Goal: Task Accomplishment & Management: Use online tool/utility

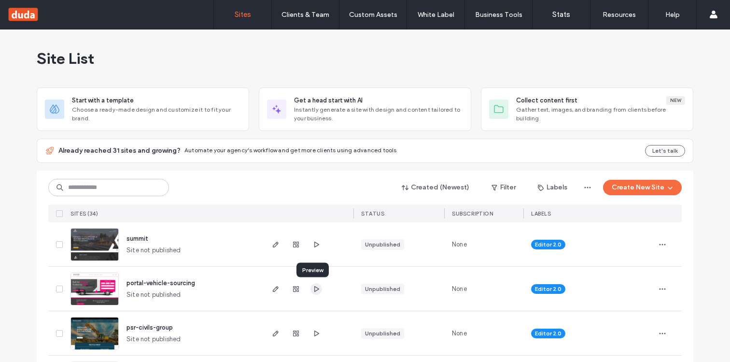
click at [313, 285] on icon "button" at bounding box center [317, 289] width 8 height 8
click at [274, 286] on icon "button" at bounding box center [276, 289] width 8 height 8
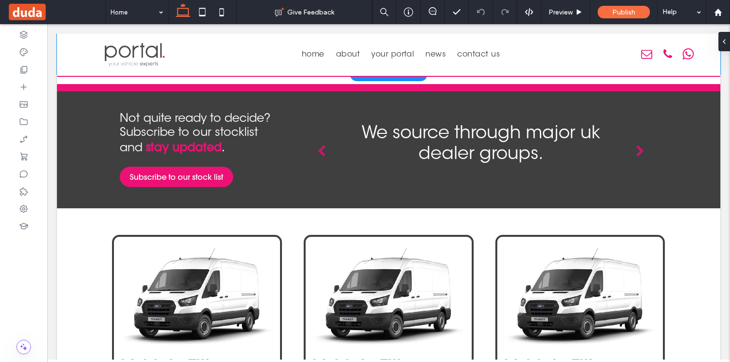
scroll to position [310, 0]
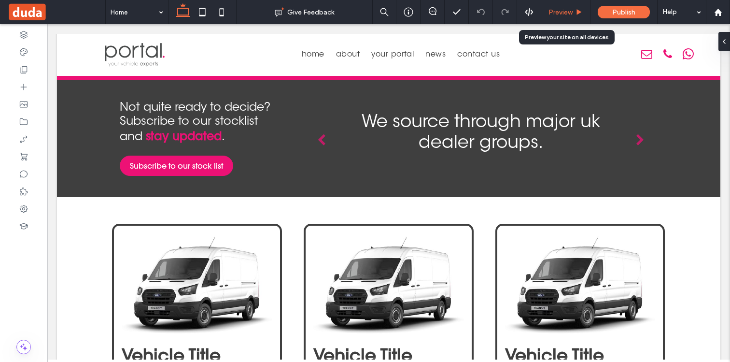
click at [570, 12] on span "Preview" at bounding box center [561, 12] width 24 height 8
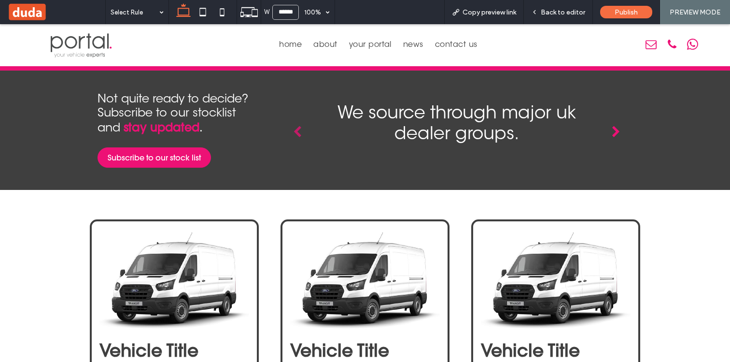
click at [615, 133] on icon "button" at bounding box center [616, 132] width 9 height 12
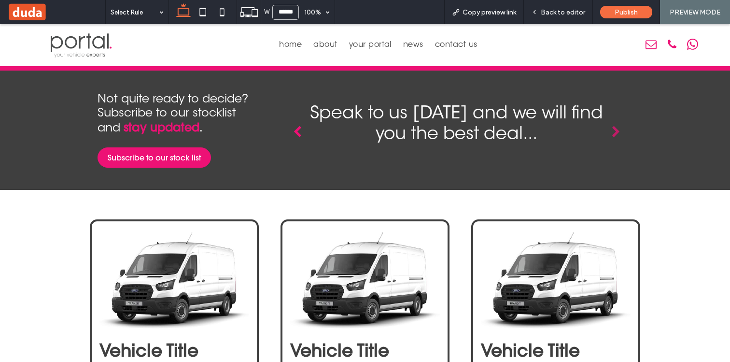
click at [296, 132] on icon "button" at bounding box center [297, 132] width 9 height 12
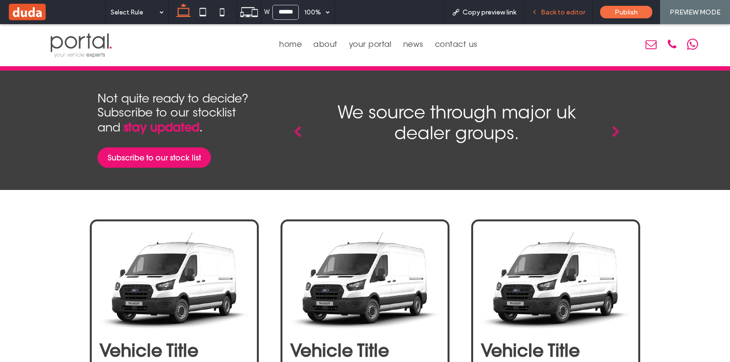
click at [556, 10] on span "Back to editor" at bounding box center [563, 12] width 44 height 8
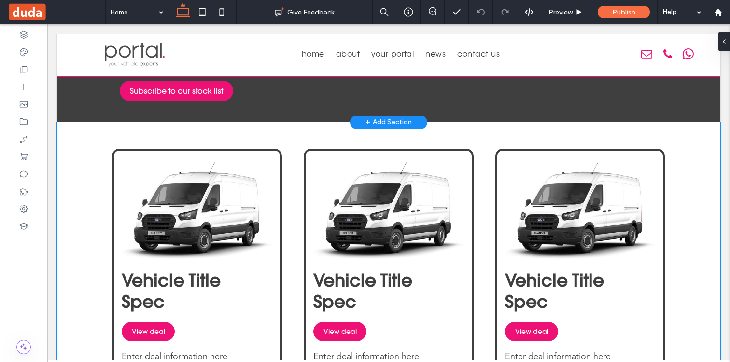
scroll to position [417, 0]
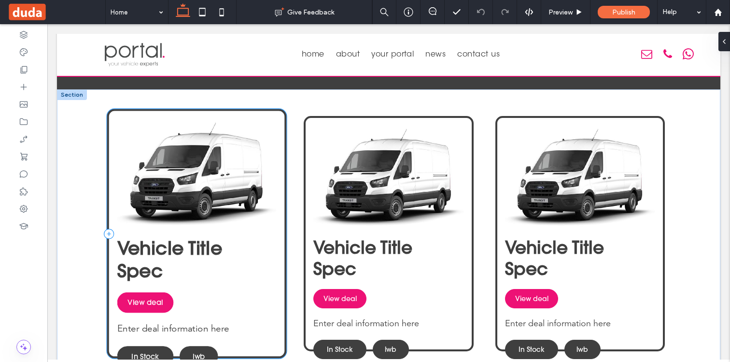
click at [278, 118] on div "Vehicle Title Spec View deal Enter deal information here In Stock lwb" at bounding box center [197, 234] width 180 height 250
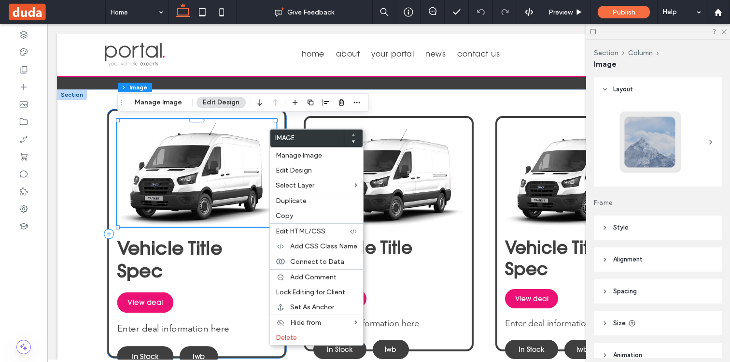
click at [257, 312] on div "Vehicle Title Spec View deal Enter deal information here In Stock lwb" at bounding box center [197, 234] width 180 height 250
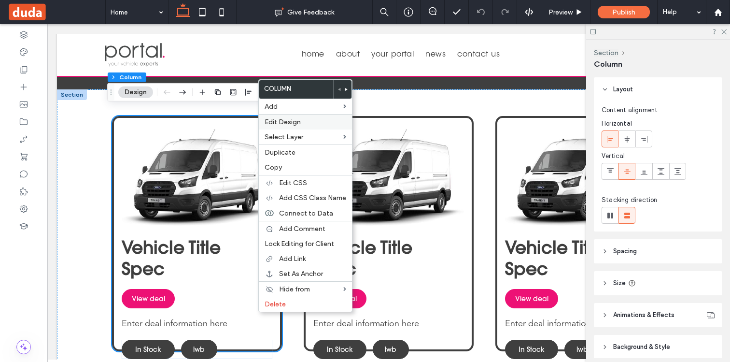
click at [300, 118] on span "Edit Design" at bounding box center [283, 122] width 36 height 8
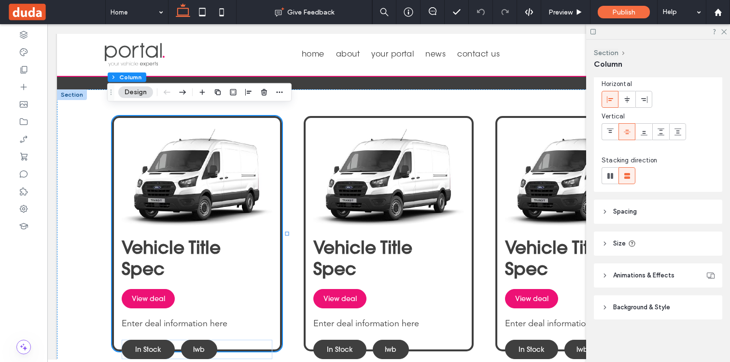
click at [638, 273] on span "Animations & Effects" at bounding box center [644, 276] width 61 height 10
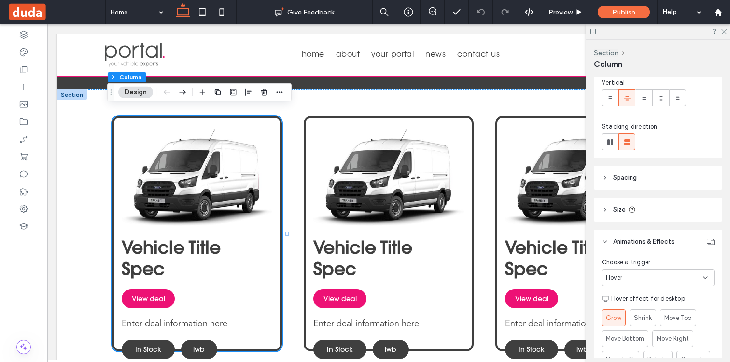
scroll to position [90, 0]
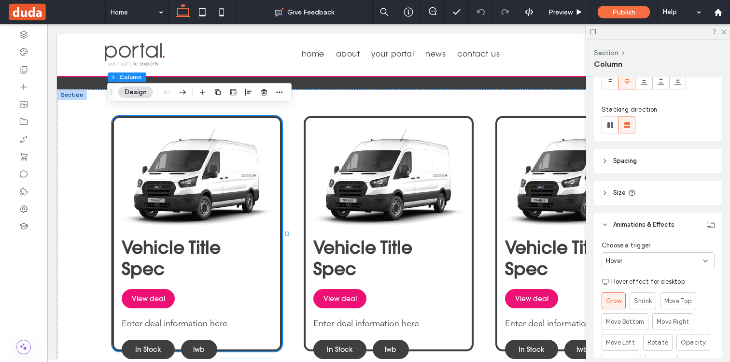
click at [631, 260] on div "Hover" at bounding box center [654, 261] width 97 height 10
click at [631, 276] on div "None" at bounding box center [658, 277] width 112 height 17
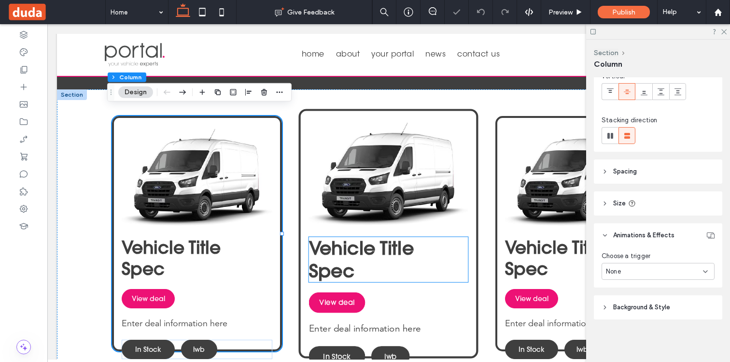
click at [457, 241] on h4 "Vehicle Title" at bounding box center [388, 248] width 159 height 23
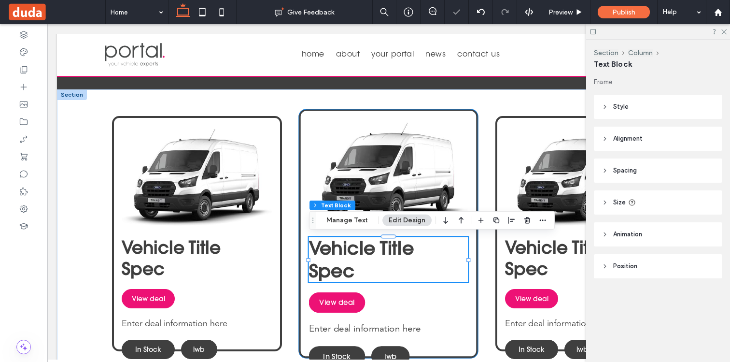
click at [470, 235] on div "Vehicle Title Spec View deal Enter deal information here In Stock lwb" at bounding box center [389, 234] width 180 height 250
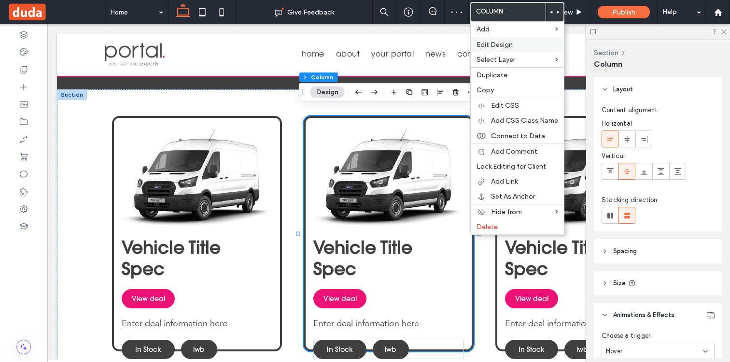
click at [519, 42] on label "Edit Design" at bounding box center [518, 45] width 82 height 8
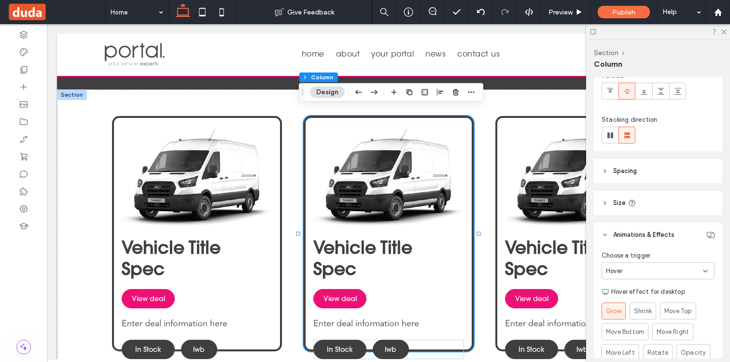
scroll to position [121, 0]
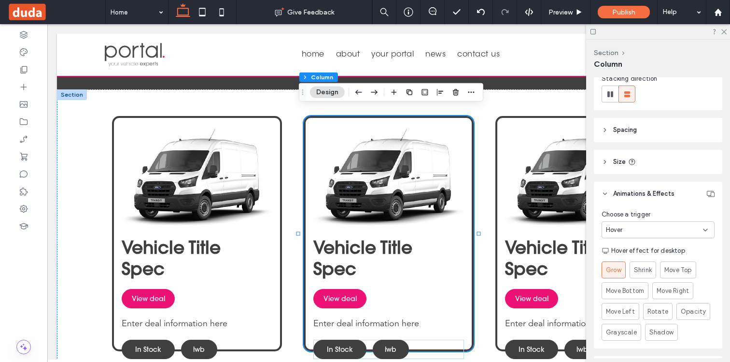
click at [624, 236] on div "Hover" at bounding box center [658, 229] width 113 height 17
click at [624, 244] on div "None" at bounding box center [658, 246] width 112 height 17
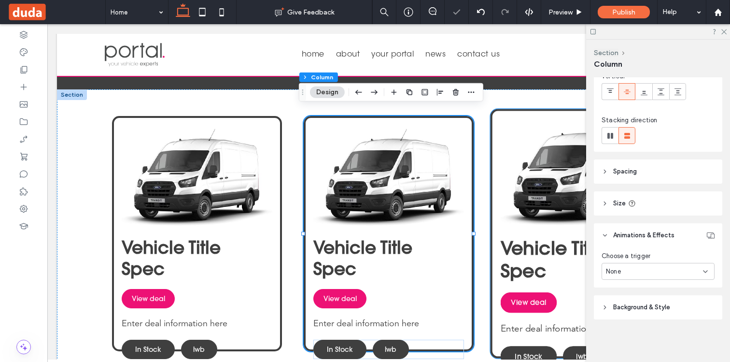
click at [504, 233] on div "Vehicle Title Spec View deal Enter deal information here In Stock lwb" at bounding box center [581, 234] width 180 height 250
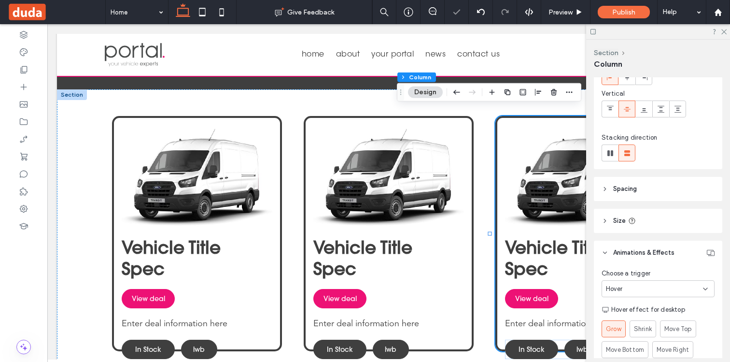
scroll to position [102, 0]
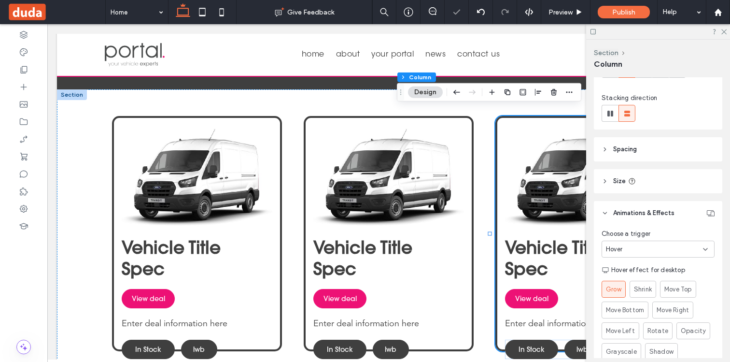
click at [629, 253] on div "Hover" at bounding box center [654, 249] width 97 height 10
click at [628, 264] on div "None" at bounding box center [658, 265] width 112 height 17
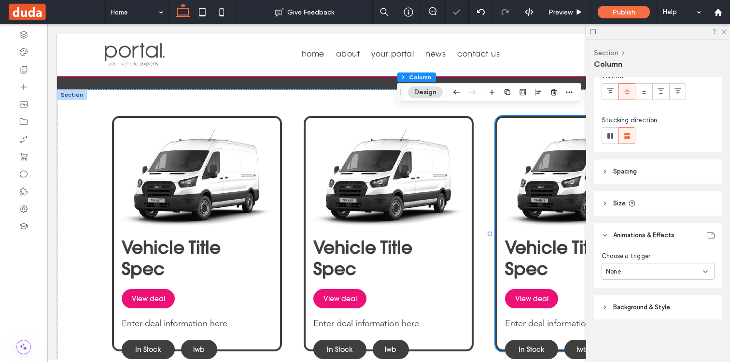
scroll to position [80, 0]
click at [723, 30] on use at bounding box center [724, 31] width 5 height 5
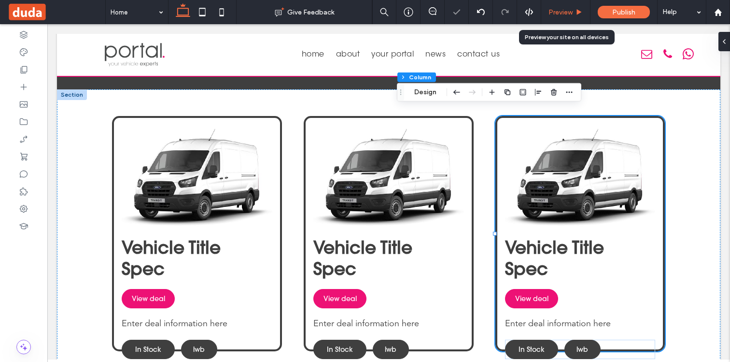
click at [578, 16] on div "Preview" at bounding box center [566, 12] width 49 height 24
click at [563, 18] on div "Preview" at bounding box center [566, 12] width 49 height 24
click at [562, 14] on span "Preview" at bounding box center [561, 12] width 24 height 8
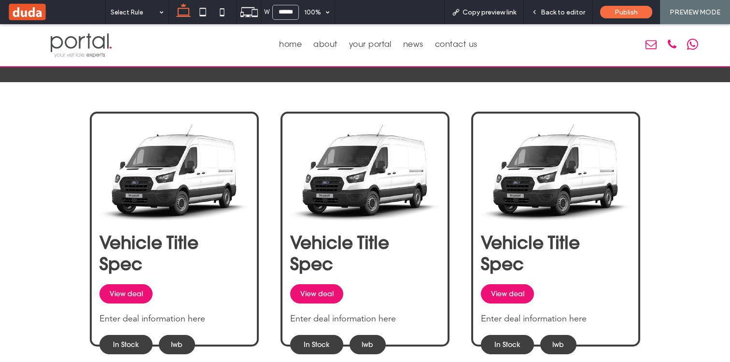
scroll to position [418, 0]
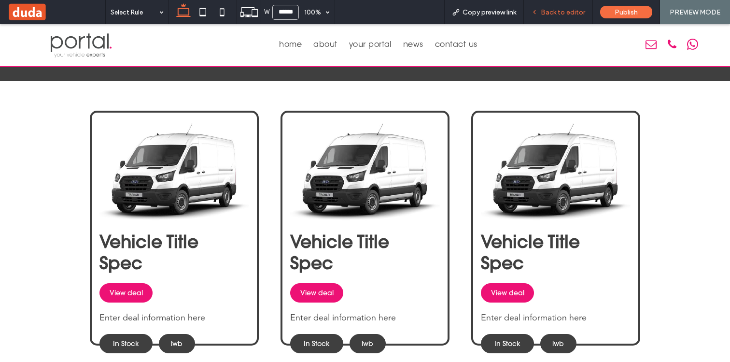
click at [558, 8] on span "Back to editor" at bounding box center [563, 12] width 44 height 8
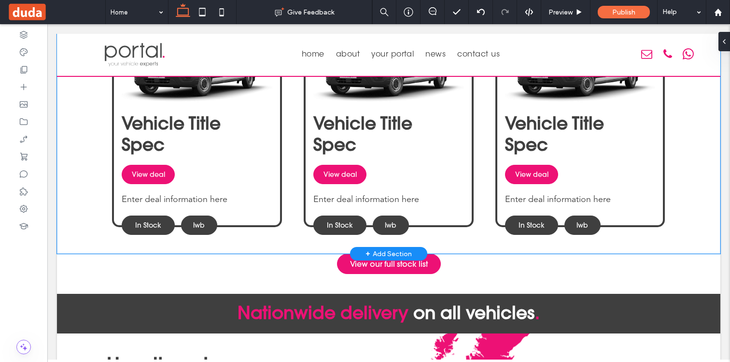
scroll to position [555, 0]
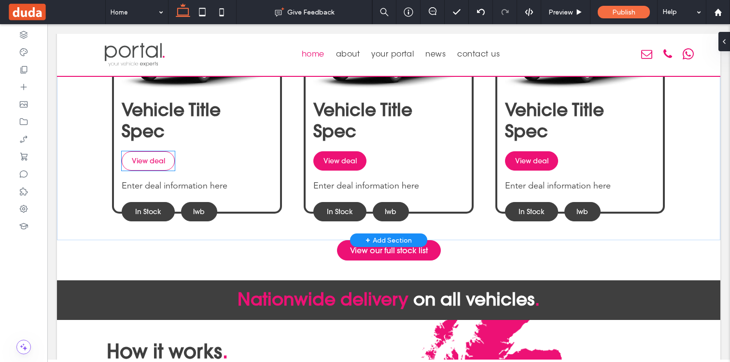
click at [158, 164] on span "View deal" at bounding box center [148, 161] width 33 height 9
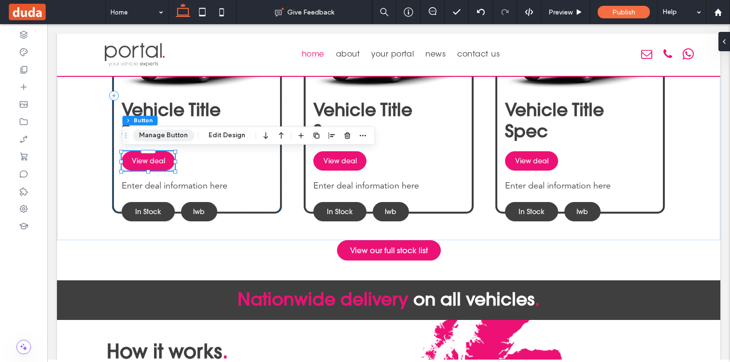
click at [156, 138] on button "Manage Button" at bounding box center [163, 135] width 61 height 12
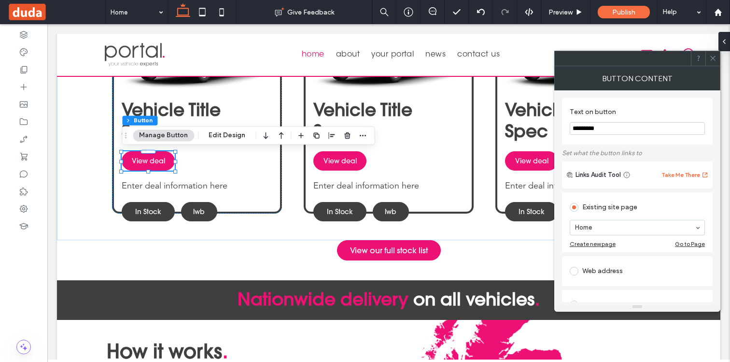
click at [596, 129] on input "*********" at bounding box center [637, 128] width 135 height 13
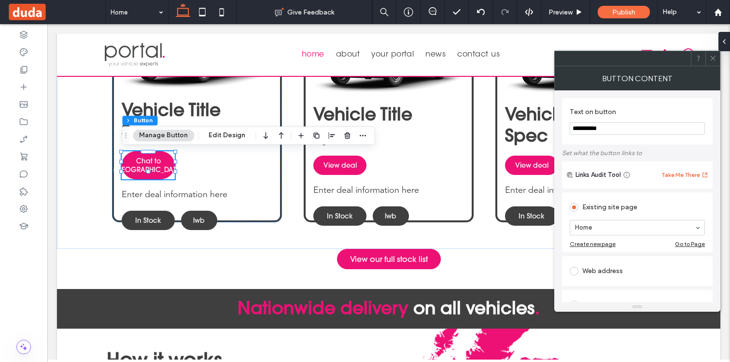
type input "**********"
click at [714, 59] on icon at bounding box center [713, 58] width 7 height 7
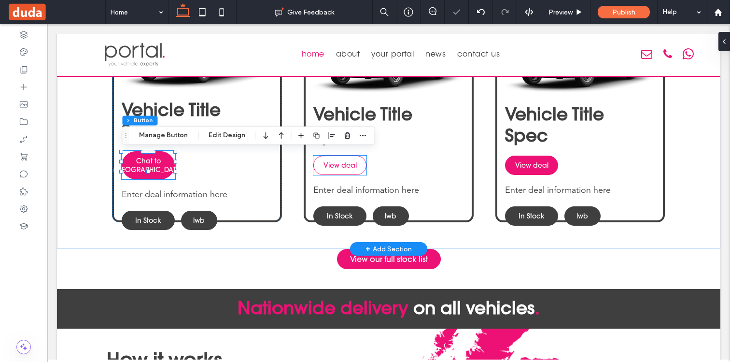
click at [342, 162] on span "View deal" at bounding box center [340, 165] width 33 height 9
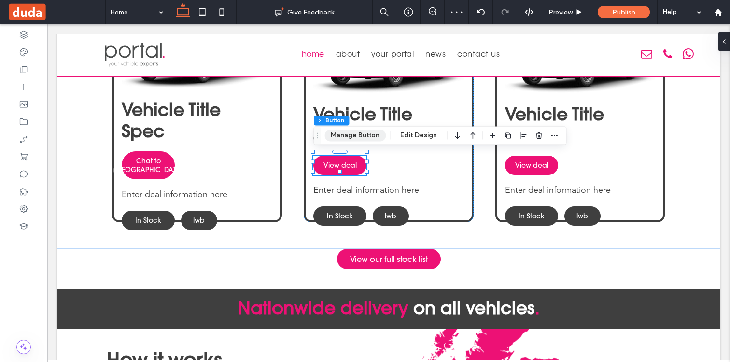
click at [346, 134] on button "Manage Button" at bounding box center [355, 135] width 61 height 12
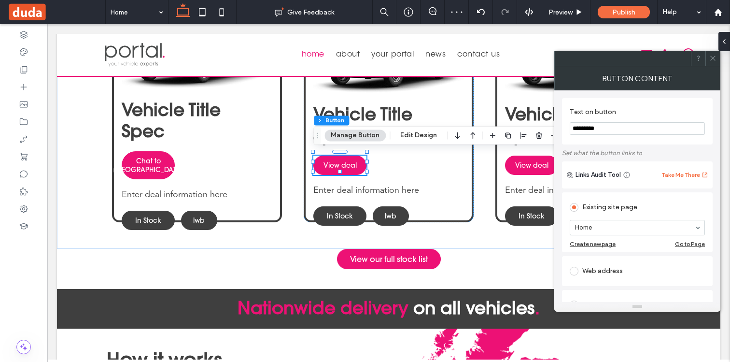
click at [580, 122] on input "*********" at bounding box center [637, 128] width 135 height 13
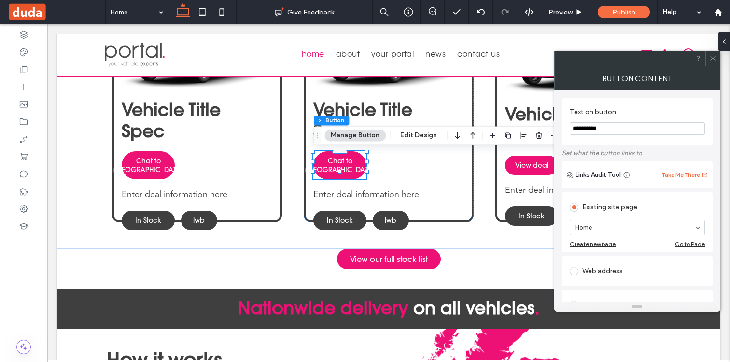
type input "**********"
click at [634, 140] on section "**********" at bounding box center [637, 121] width 135 height 37
click at [714, 55] on icon at bounding box center [713, 58] width 7 height 7
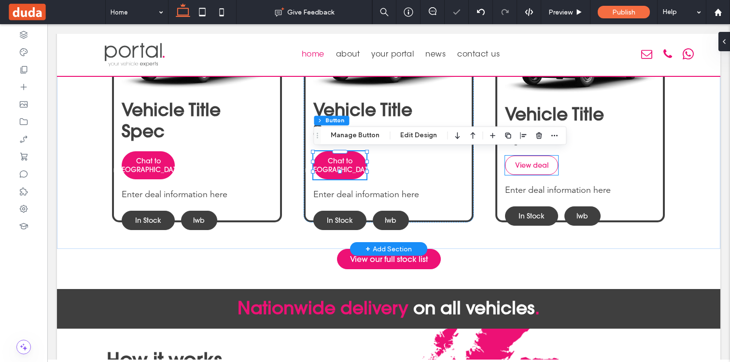
click at [543, 161] on span "View deal" at bounding box center [531, 165] width 33 height 9
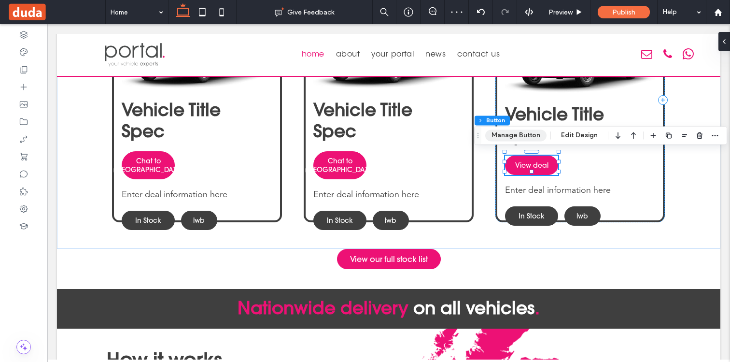
click at [515, 136] on button "Manage Button" at bounding box center [516, 135] width 61 height 12
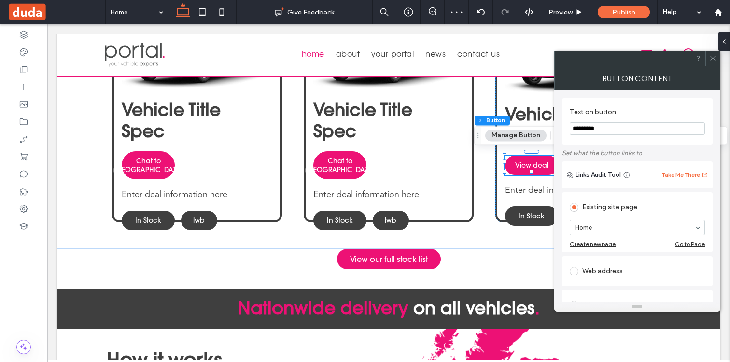
click at [588, 130] on input "*********" at bounding box center [637, 128] width 135 height 13
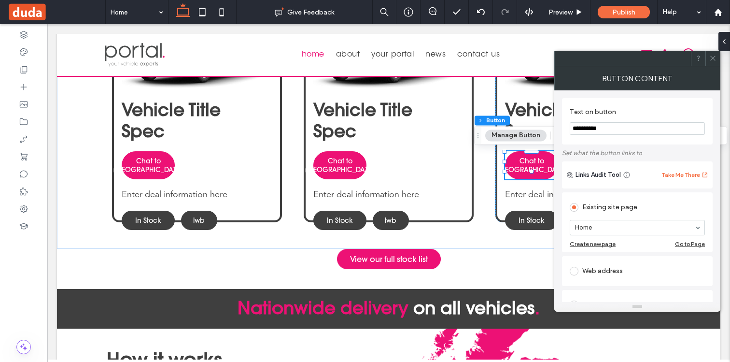
type input "**********"
click at [639, 101] on div "**********" at bounding box center [637, 121] width 151 height 46
click at [712, 56] on icon at bounding box center [713, 58] width 7 height 7
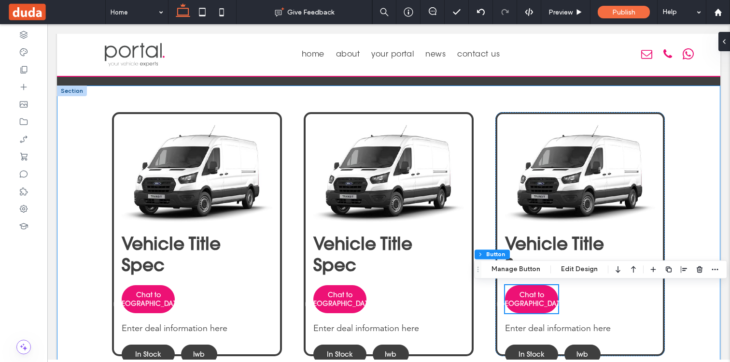
scroll to position [421, 0]
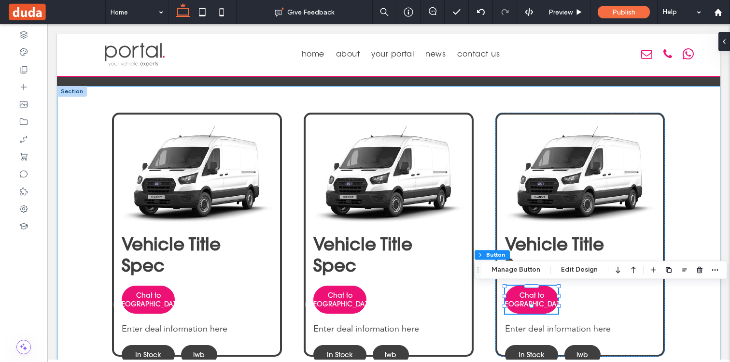
click at [696, 117] on div "Vehicle Title Spec Chat to us Enter deal information here In Stock lwb Vehicle …" at bounding box center [389, 234] width 664 height 297
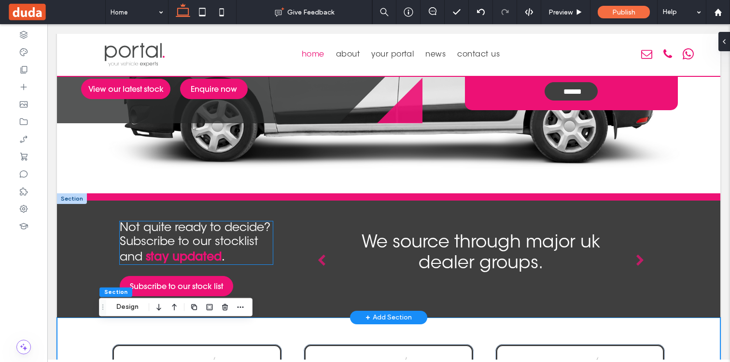
scroll to position [190, 0]
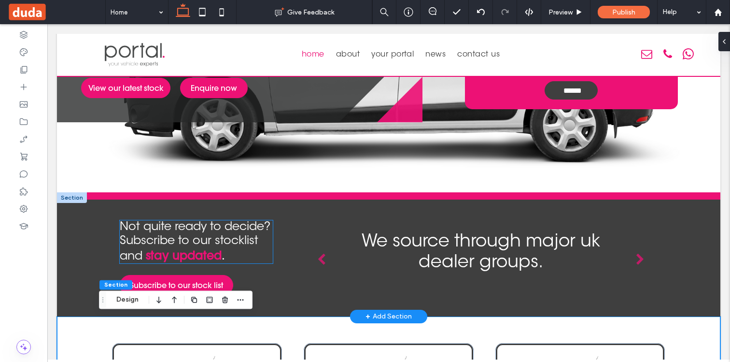
click at [191, 248] on strong "stay updated" at bounding box center [184, 255] width 76 height 14
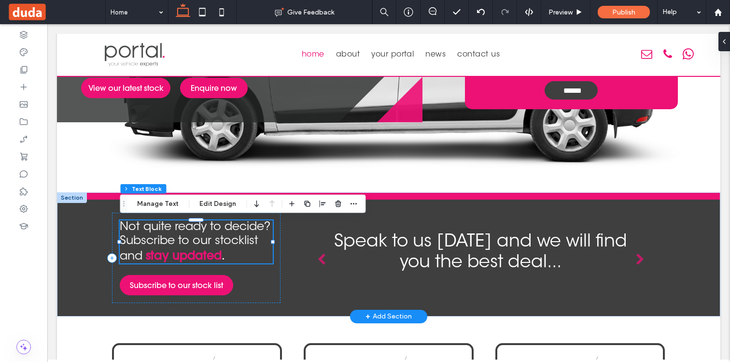
click at [220, 257] on strong "stay updated" at bounding box center [184, 255] width 76 height 14
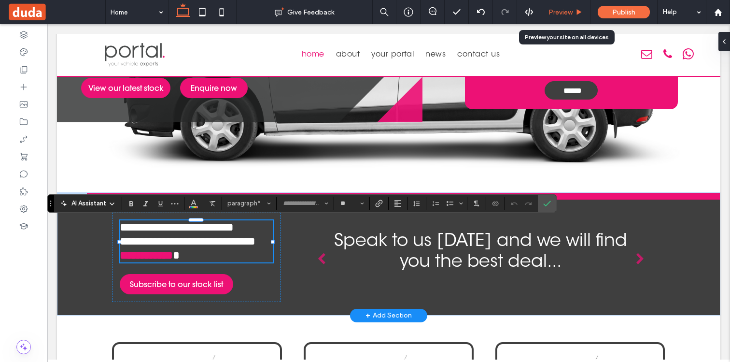
click at [564, 15] on span "Preview" at bounding box center [561, 12] width 24 height 8
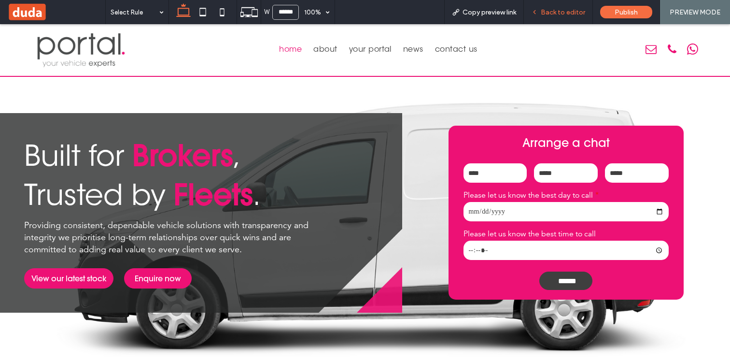
click at [580, 15] on span "Back to editor" at bounding box center [563, 12] width 44 height 8
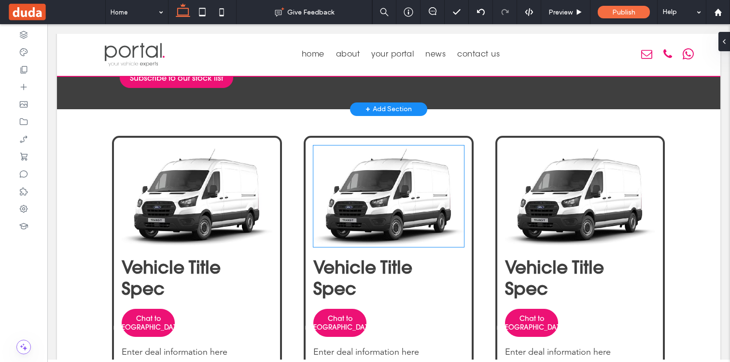
scroll to position [496, 0]
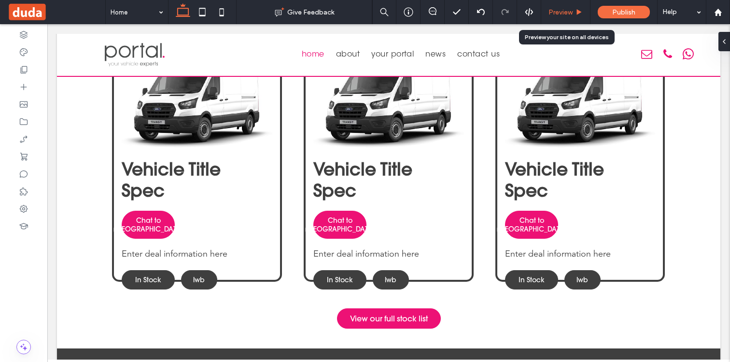
click at [566, 14] on span "Preview" at bounding box center [561, 12] width 24 height 8
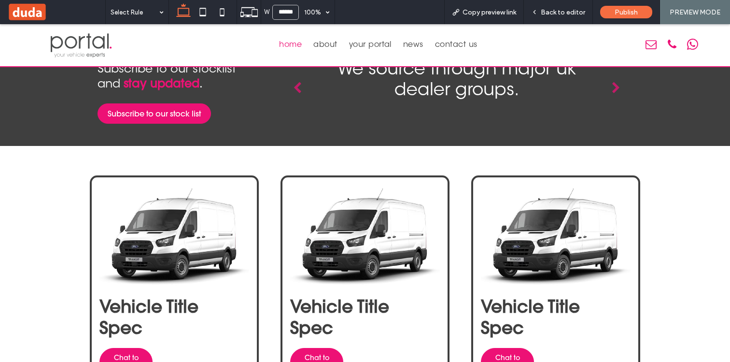
scroll to position [333, 0]
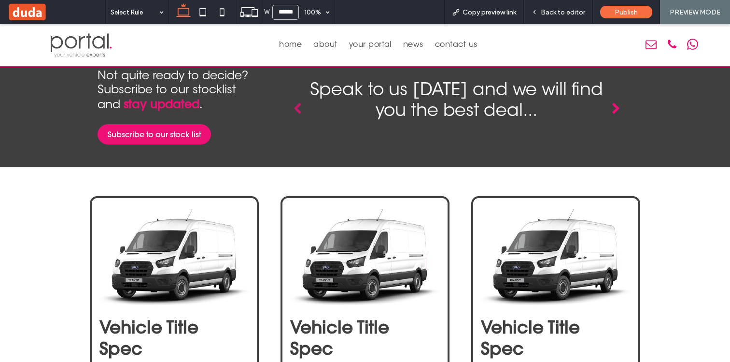
click at [615, 108] on icon "button" at bounding box center [616, 109] width 9 height 12
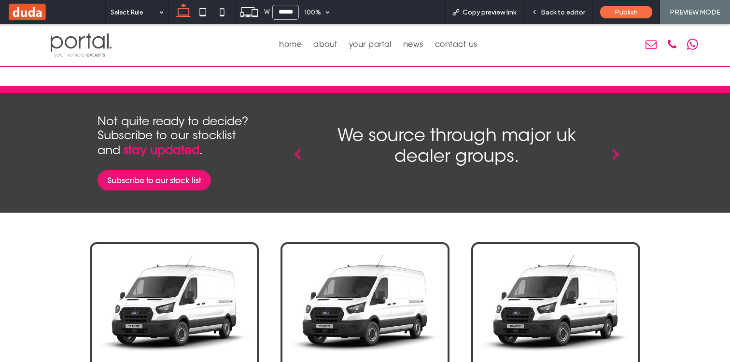
scroll to position [278, 0]
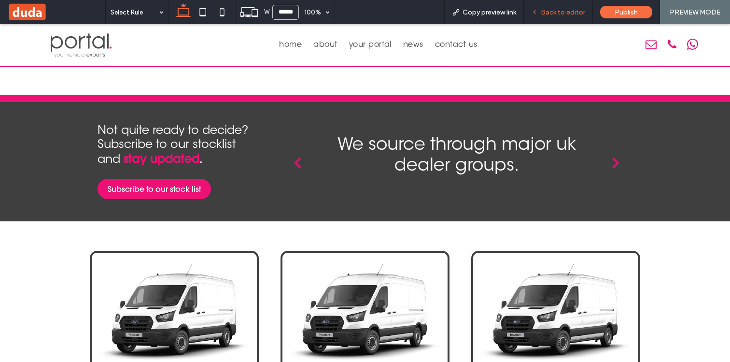
click at [571, 14] on span "Back to editor" at bounding box center [563, 12] width 44 height 8
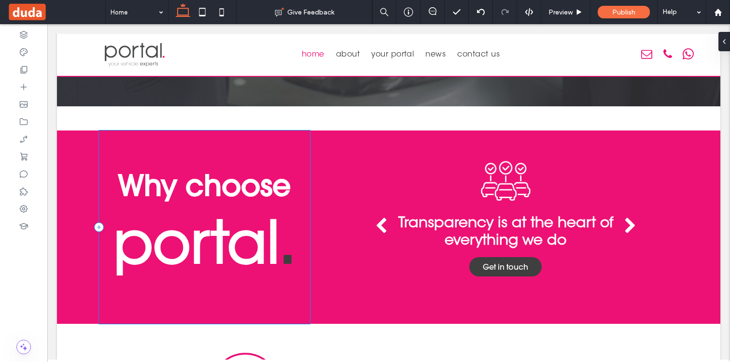
scroll to position [1679, 0]
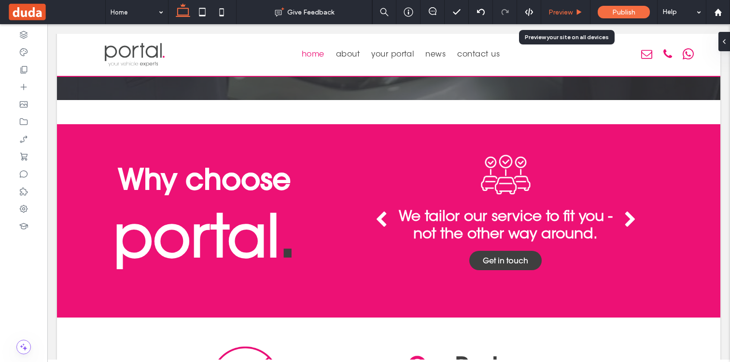
click at [560, 9] on span "Preview" at bounding box center [561, 12] width 24 height 8
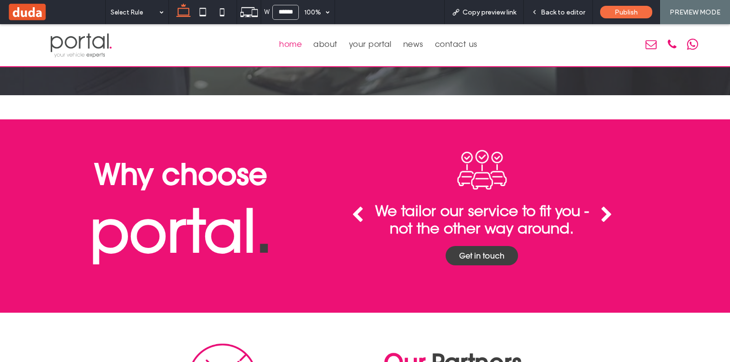
scroll to position [1687, 0]
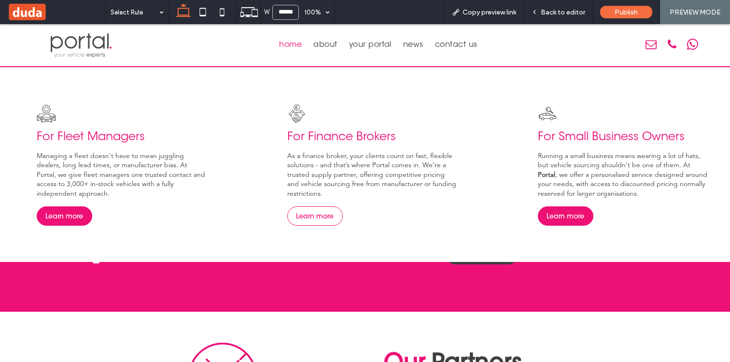
click at [321, 216] on span "Learn more" at bounding box center [315, 216] width 38 height 9
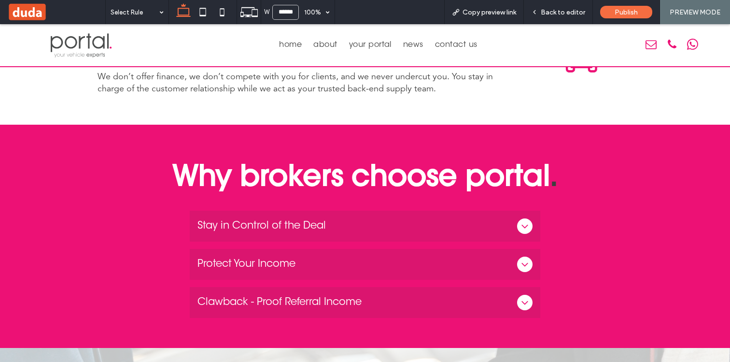
scroll to position [367, 0]
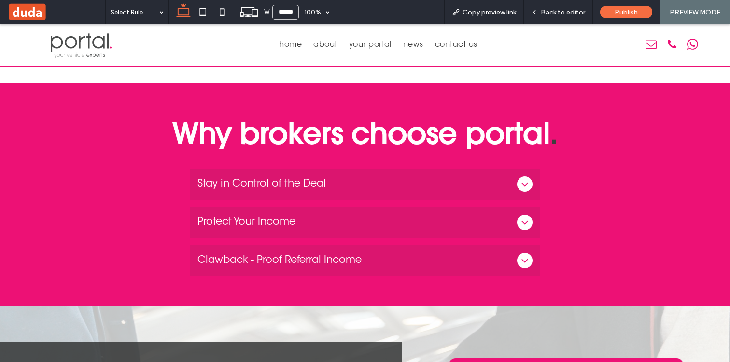
click at [222, 193] on div "Stay in Control of the Deal" at bounding box center [365, 184] width 351 height 31
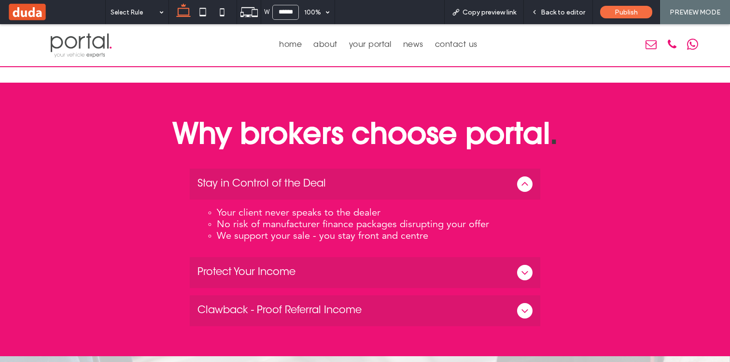
click at [222, 193] on div "Stay in Control of the Deal" at bounding box center [365, 184] width 351 height 31
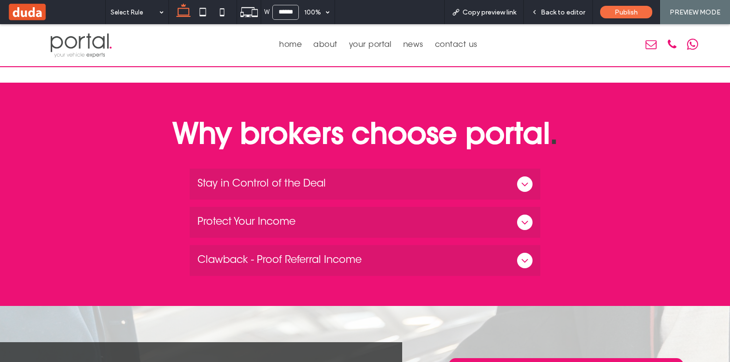
click at [221, 216] on span "Protect Your Income" at bounding box center [356, 222] width 316 height 12
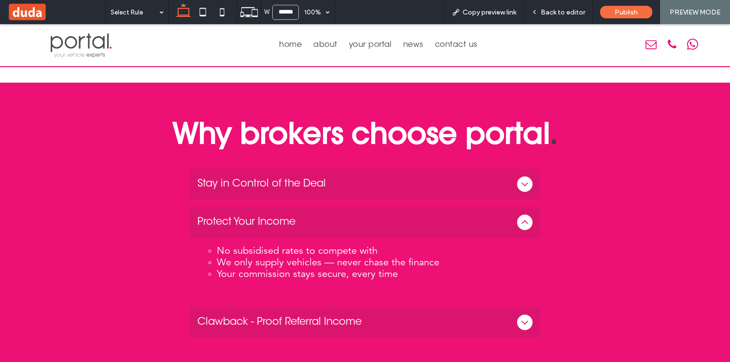
click at [221, 216] on span "Protect Your Income" at bounding box center [356, 222] width 316 height 12
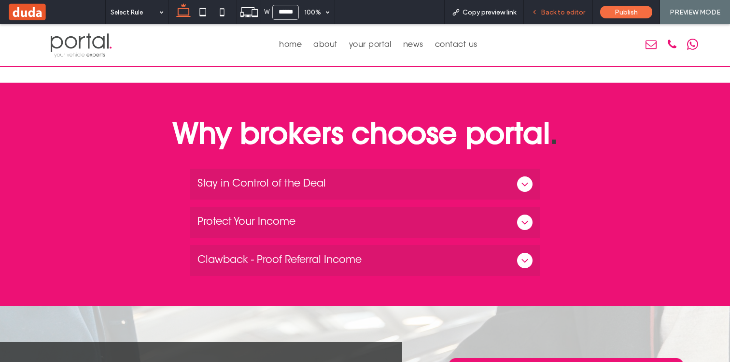
click at [566, 14] on span "Back to editor" at bounding box center [563, 12] width 44 height 8
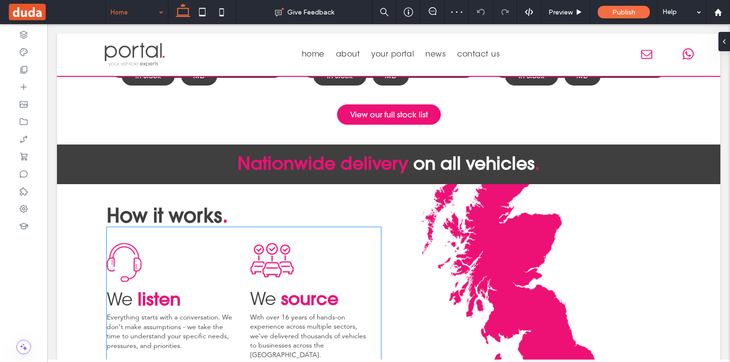
scroll to position [676, 0]
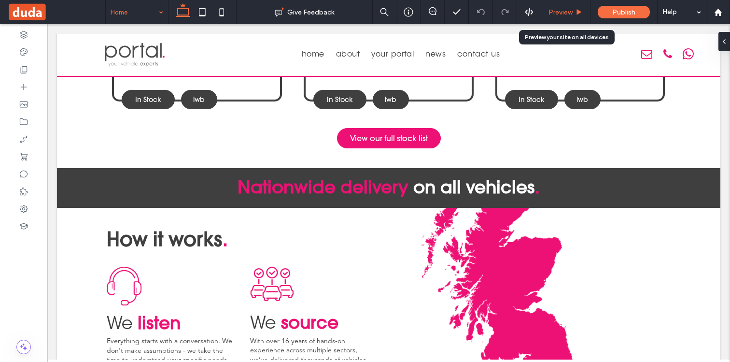
click at [560, 14] on span "Preview" at bounding box center [561, 12] width 24 height 8
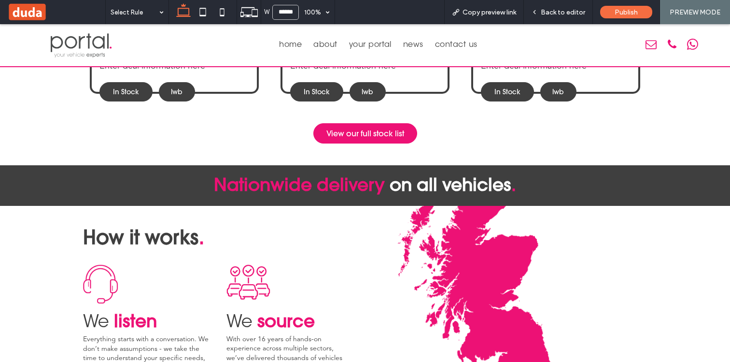
scroll to position [679, 0]
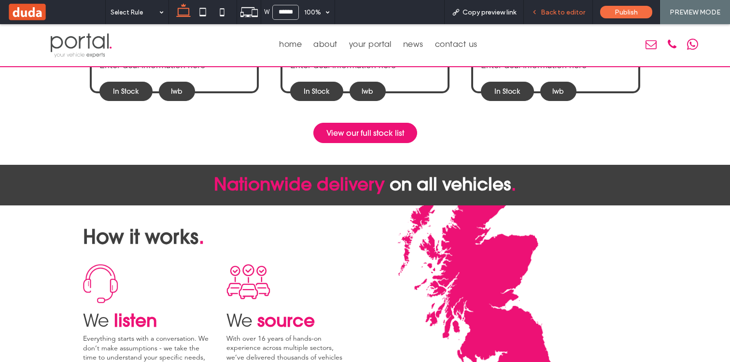
click at [577, 18] on div "Back to editor" at bounding box center [558, 12] width 69 height 24
click at [561, 14] on span "Back to editor" at bounding box center [563, 12] width 44 height 8
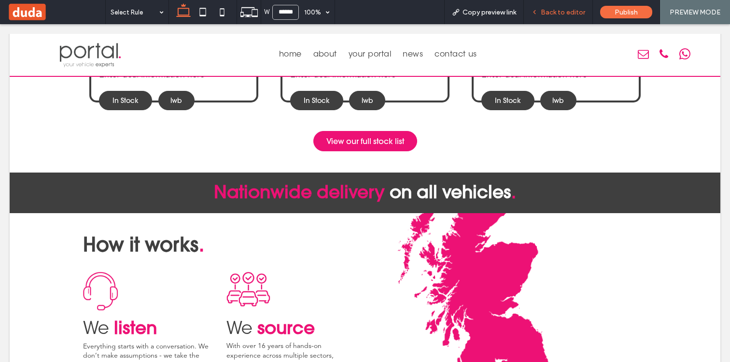
scroll to position [676, 0]
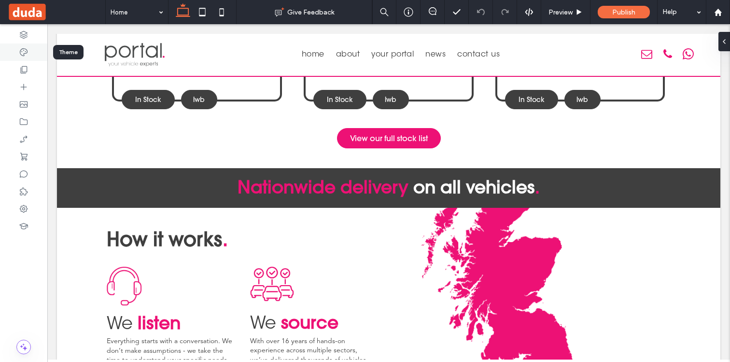
click at [19, 54] on icon at bounding box center [24, 52] width 10 height 10
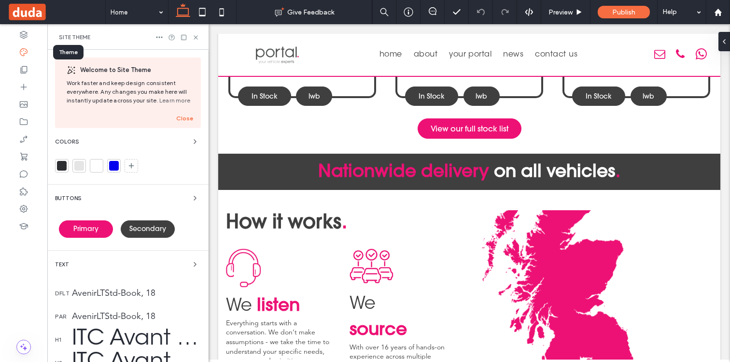
scroll to position [737, 0]
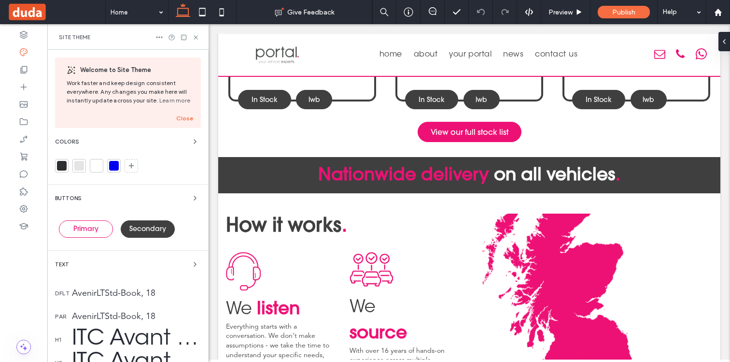
click at [71, 232] on div "Primary" at bounding box center [86, 228] width 54 height 17
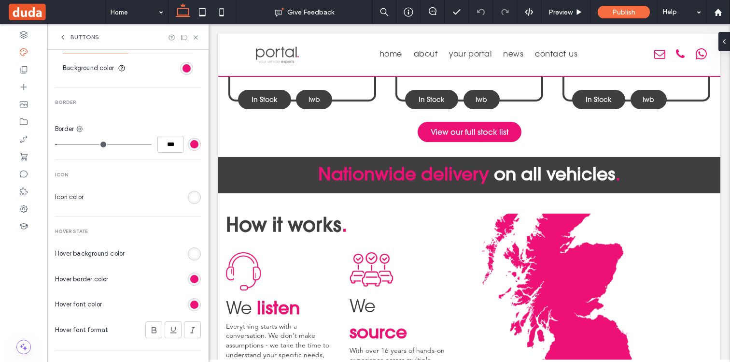
scroll to position [393, 0]
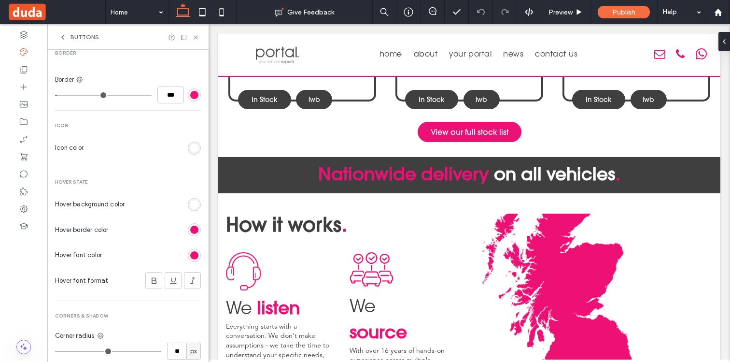
click at [191, 207] on div "rgb(255, 255, 255)" at bounding box center [194, 204] width 8 height 8
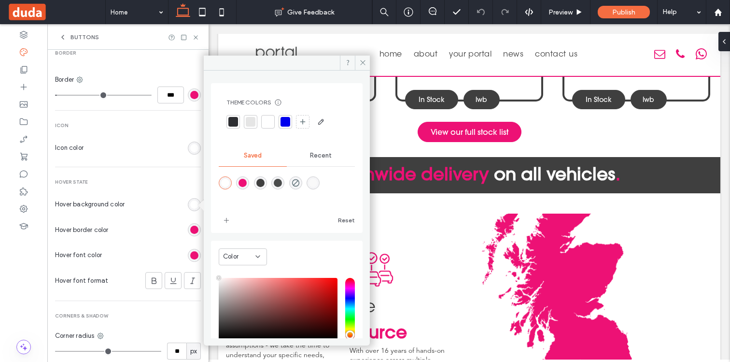
click at [243, 184] on div "rgba(237,17,117,1)" at bounding box center [243, 183] width 8 height 8
type input "*******"
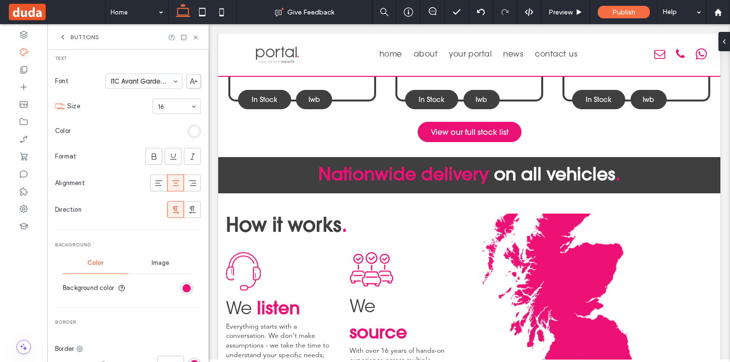
scroll to position [0, 0]
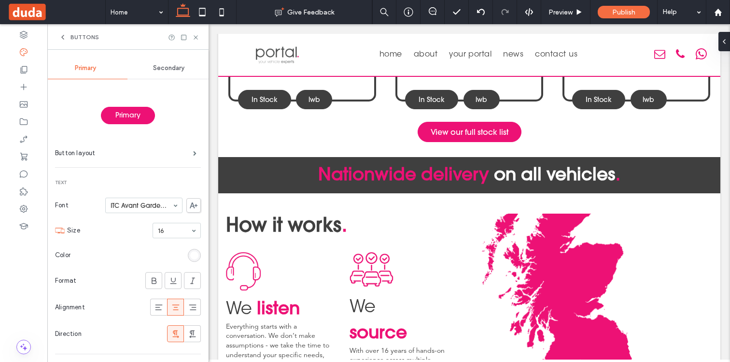
click at [164, 75] on div "Secondary" at bounding box center [170, 67] width 84 height 21
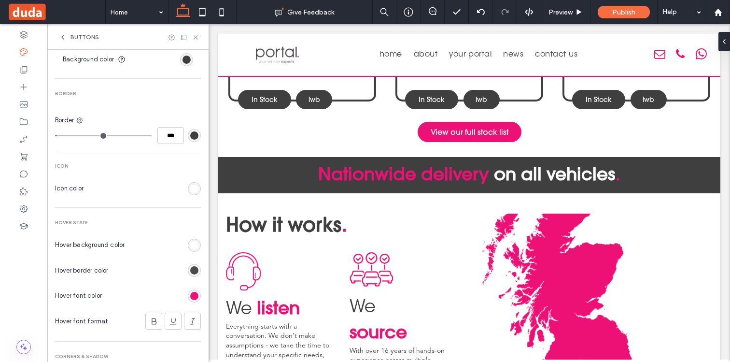
scroll to position [356, 0]
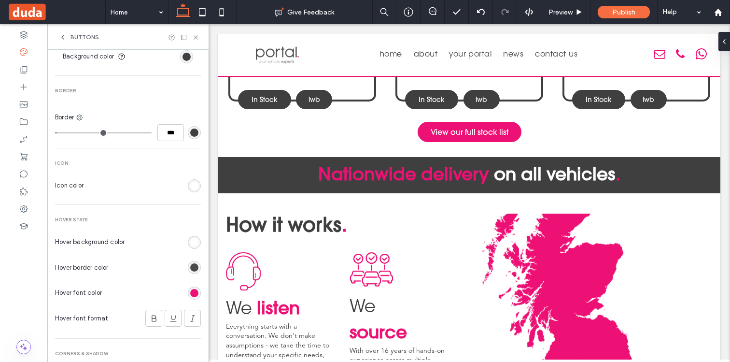
click at [195, 242] on div "rgb(255, 255, 255)" at bounding box center [194, 242] width 13 height 13
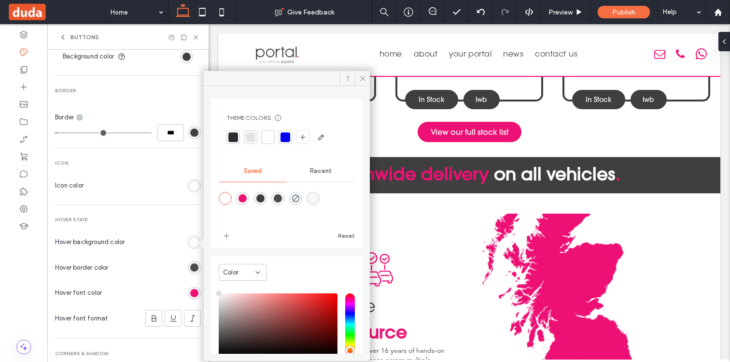
click at [263, 198] on div "rgba(63,63,63,1)" at bounding box center [261, 198] width 8 height 8
type input "*******"
click at [363, 78] on use at bounding box center [362, 78] width 5 height 5
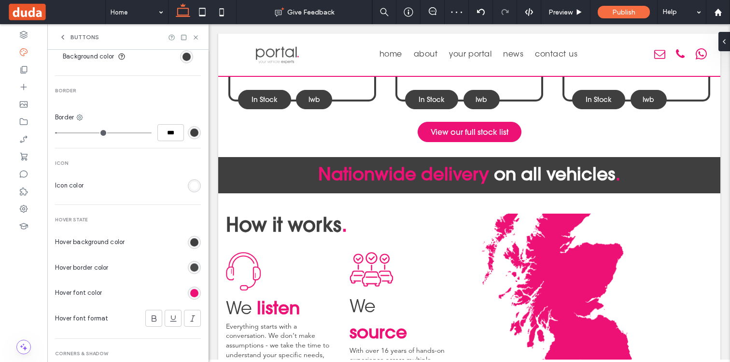
scroll to position [377, 0]
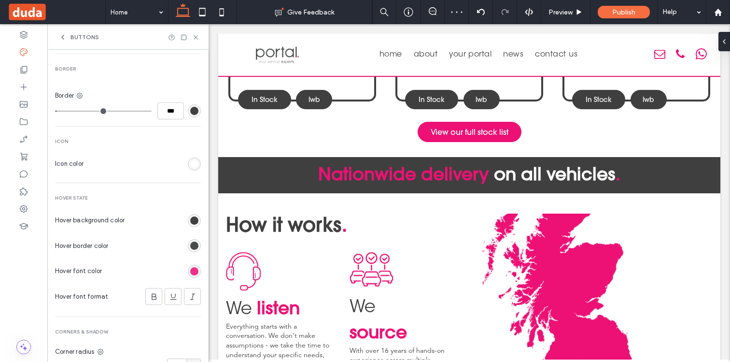
click at [190, 268] on div "rgb(237, 17, 117)" at bounding box center [194, 271] width 8 height 8
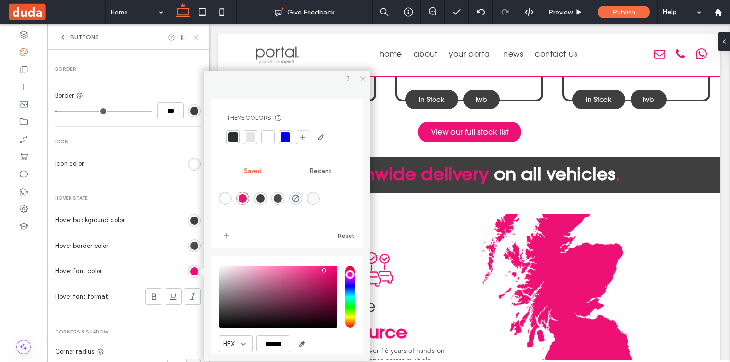
click at [229, 196] on div "rgba(255,255,255,1)" at bounding box center [225, 198] width 8 height 8
type input "*******"
click at [365, 76] on use at bounding box center [362, 78] width 5 height 5
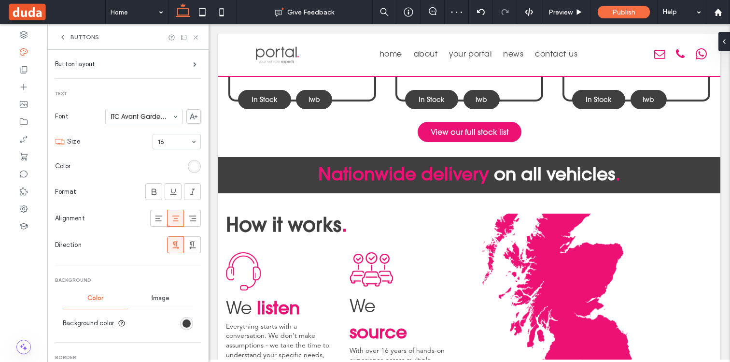
scroll to position [0, 0]
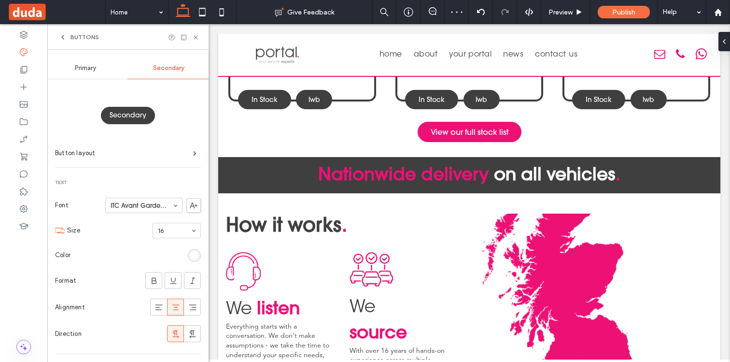
click at [84, 69] on span "Primary" at bounding box center [85, 68] width 21 height 8
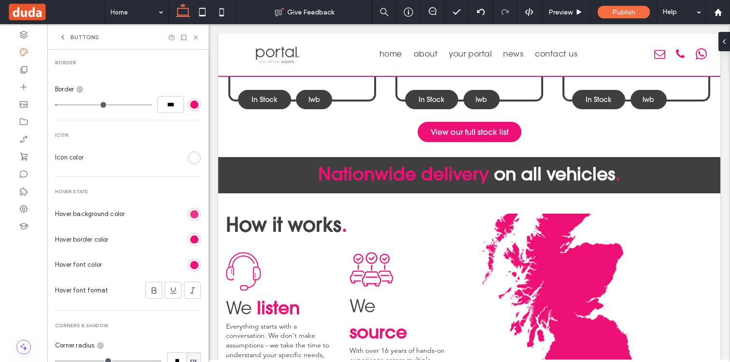
scroll to position [402, 0]
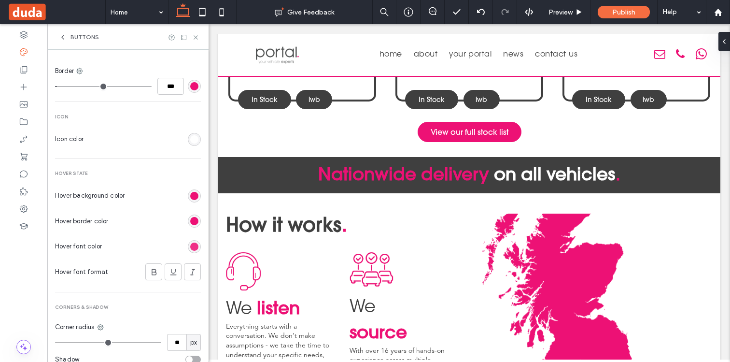
click at [191, 244] on div "rgb(237, 17, 117)" at bounding box center [194, 247] width 8 height 8
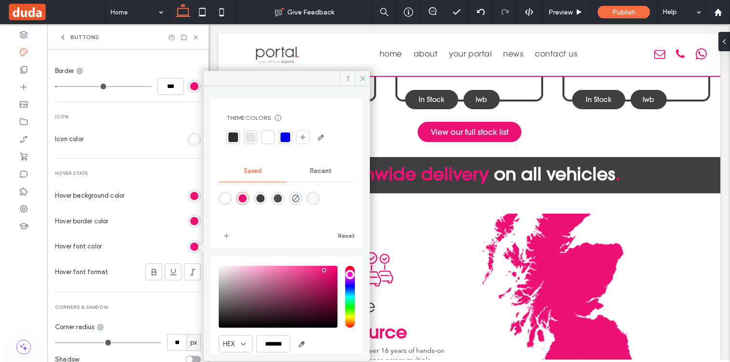
click at [224, 199] on div "rgba(255,255,255,1)" at bounding box center [225, 198] width 8 height 8
type input "*******"
click at [366, 80] on span at bounding box center [362, 78] width 15 height 14
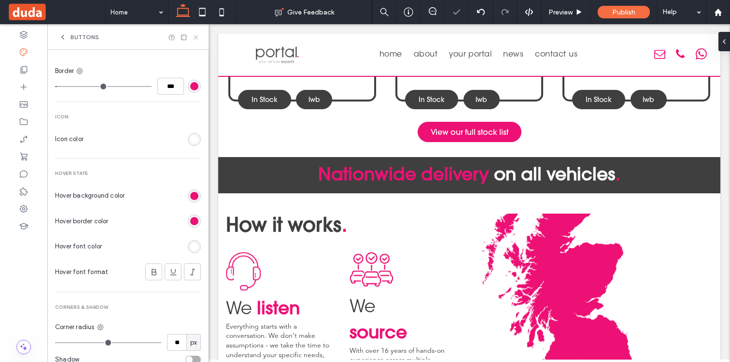
click at [197, 40] on icon at bounding box center [195, 37] width 7 height 7
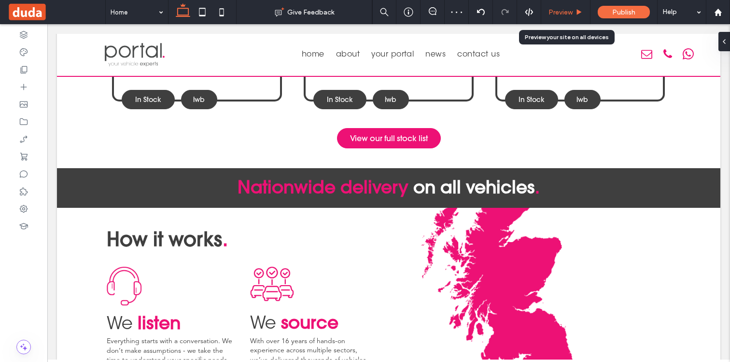
click at [553, 14] on span "Preview" at bounding box center [561, 12] width 24 height 8
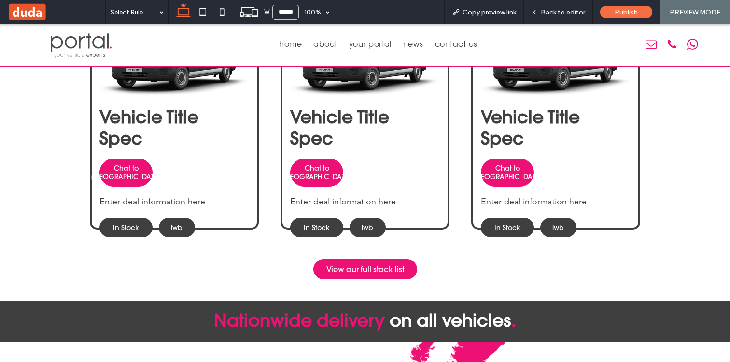
scroll to position [500, 0]
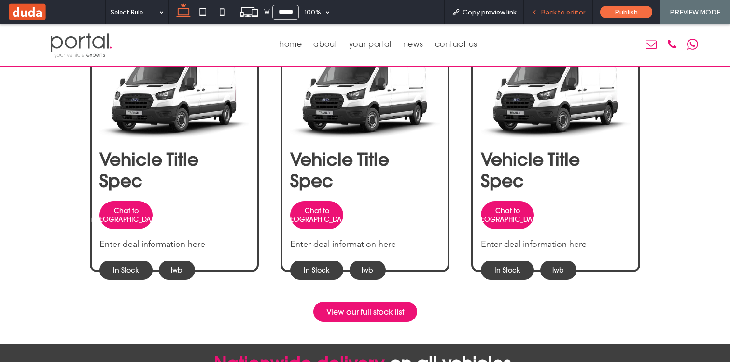
click at [559, 13] on span "Back to editor" at bounding box center [563, 12] width 44 height 8
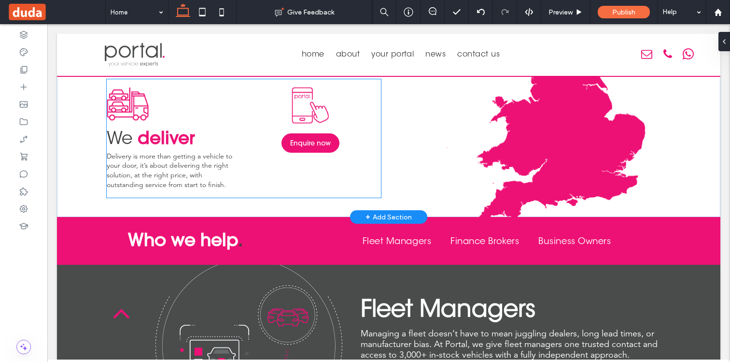
scroll to position [1067, 0]
